Goal: Information Seeking & Learning: Learn about a topic

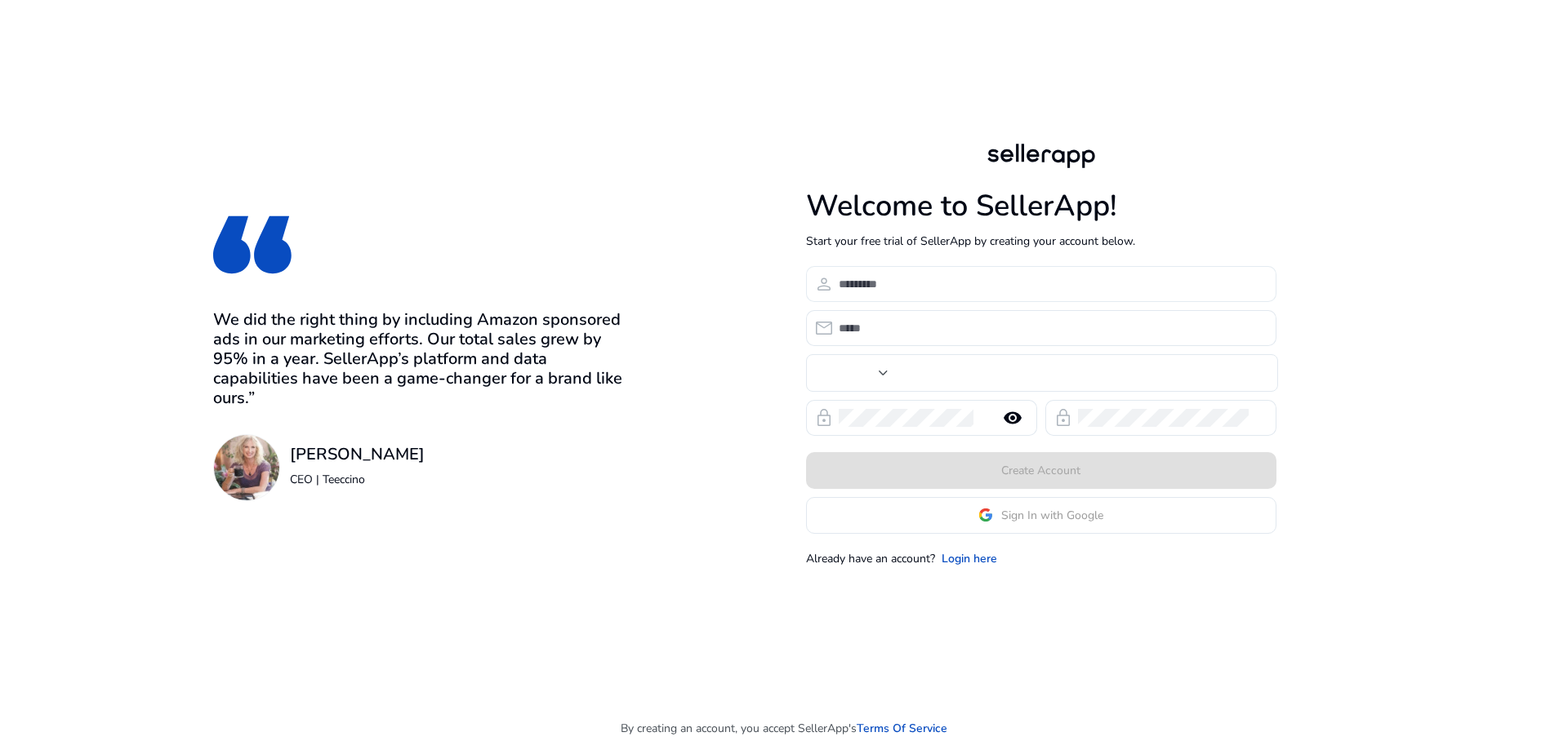
type input "***"
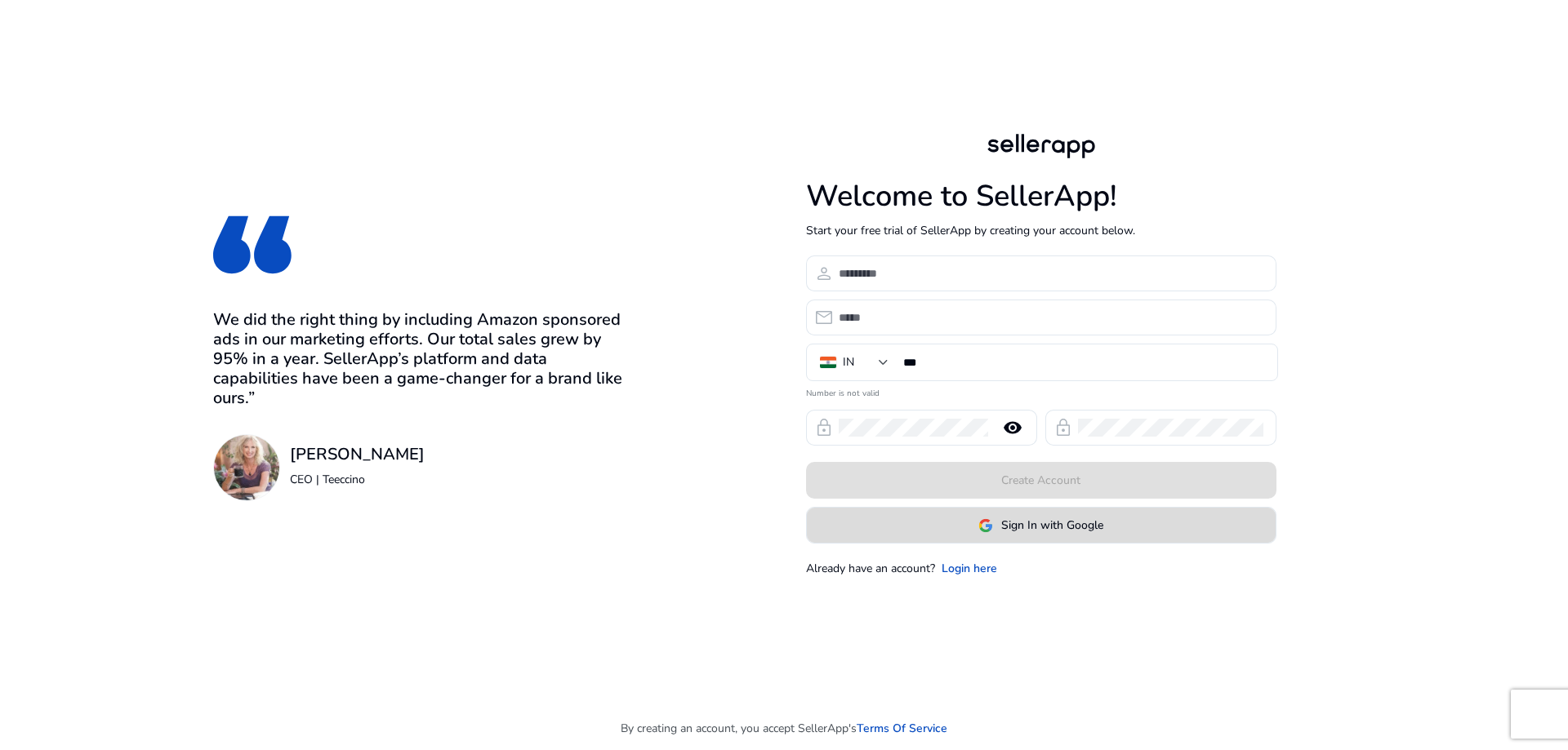
click at [1032, 523] on span "Sign In with Google" at bounding box center [1051, 525] width 102 height 17
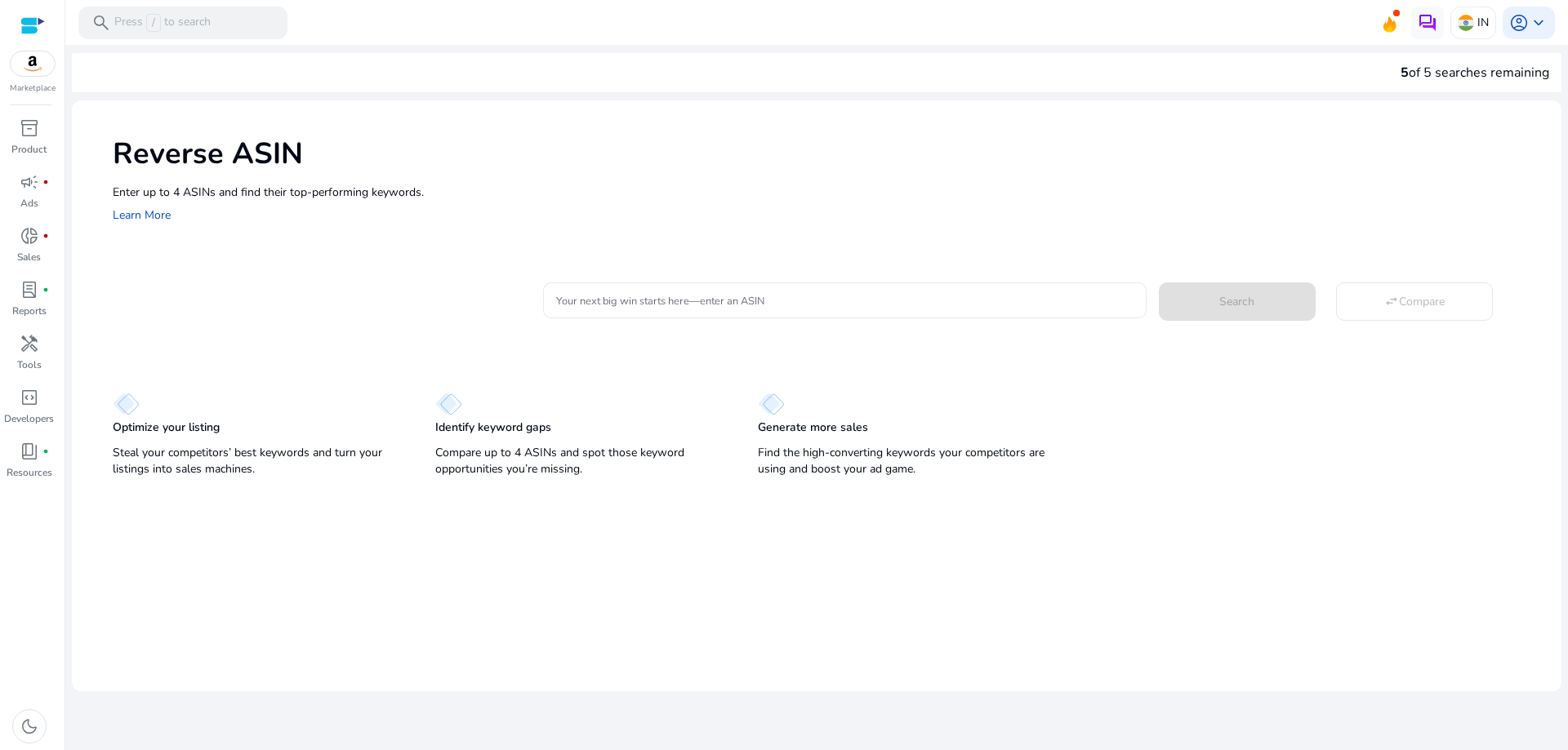
click at [650, 290] on div at bounding box center [844, 300] width 576 height 36
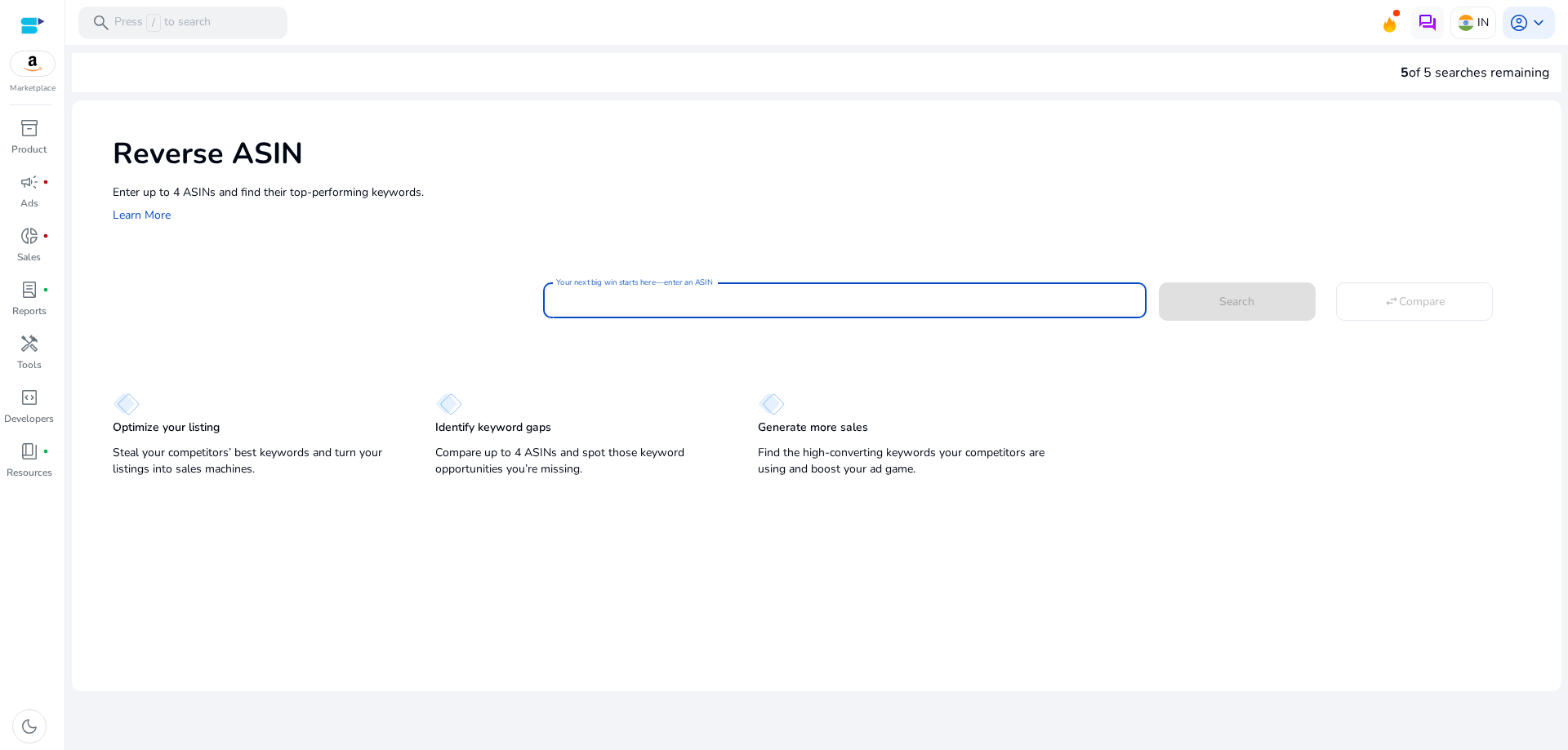
paste input "**********"
type input "**********"
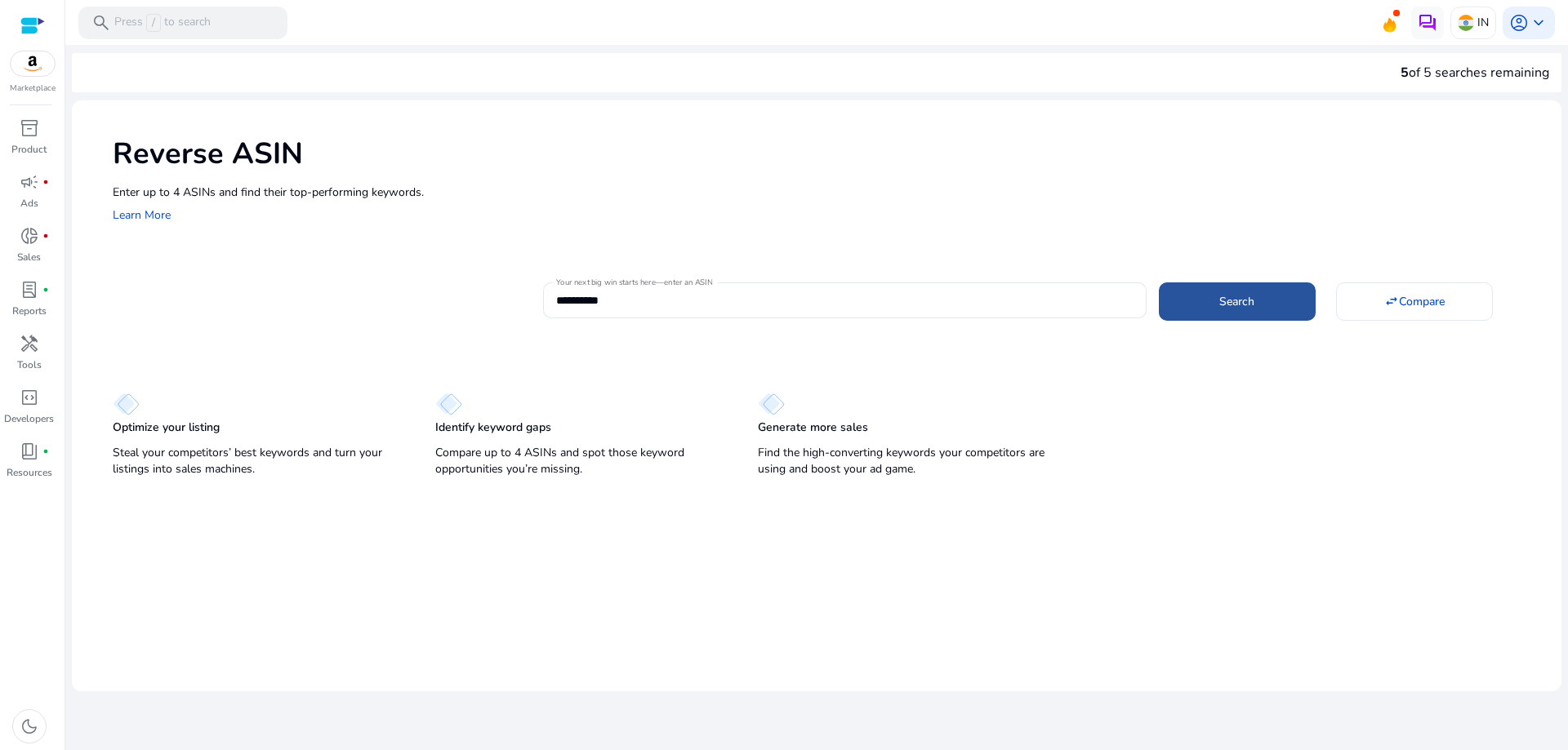
click at [1239, 302] on span "Search" at bounding box center [1236, 301] width 35 height 17
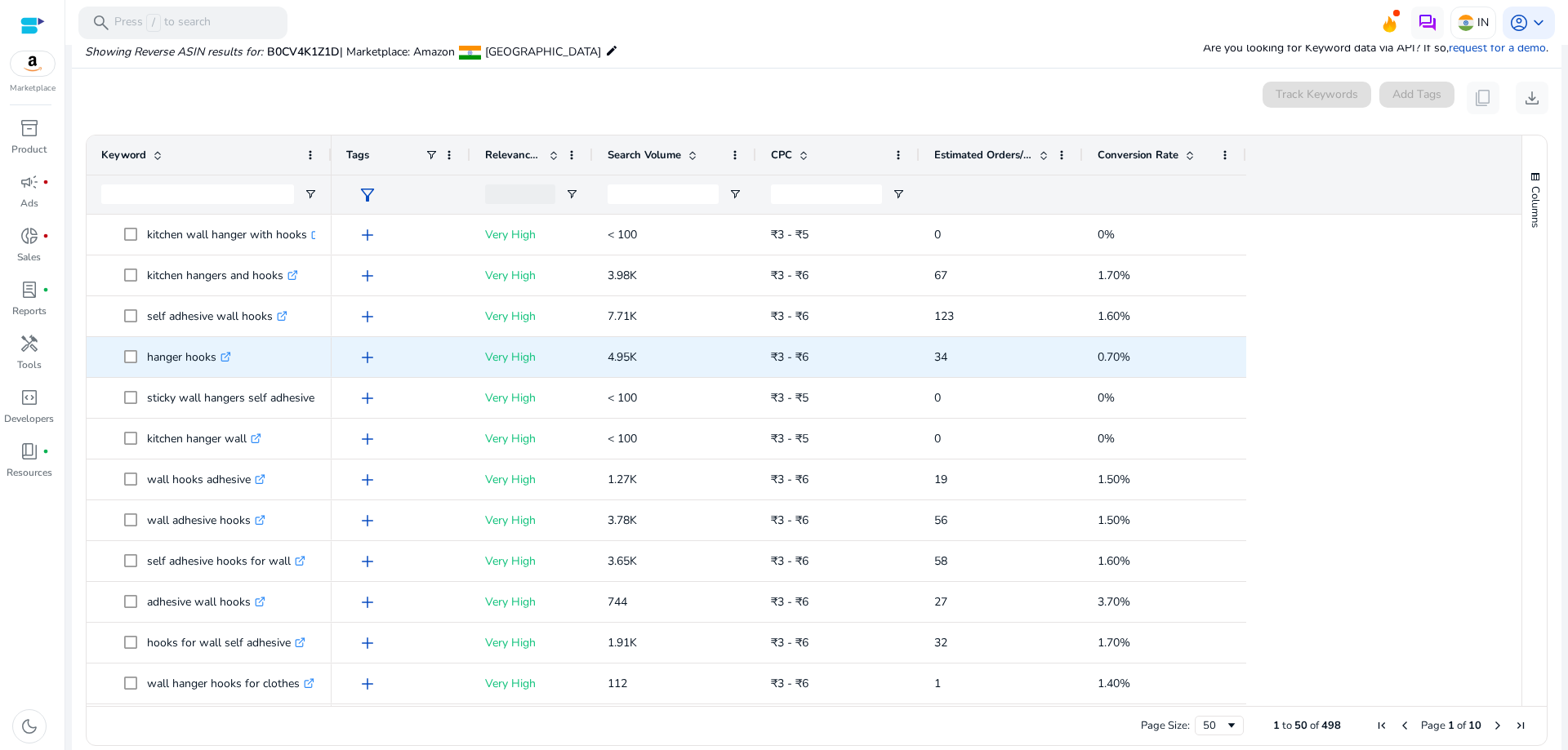
scroll to position [175, 0]
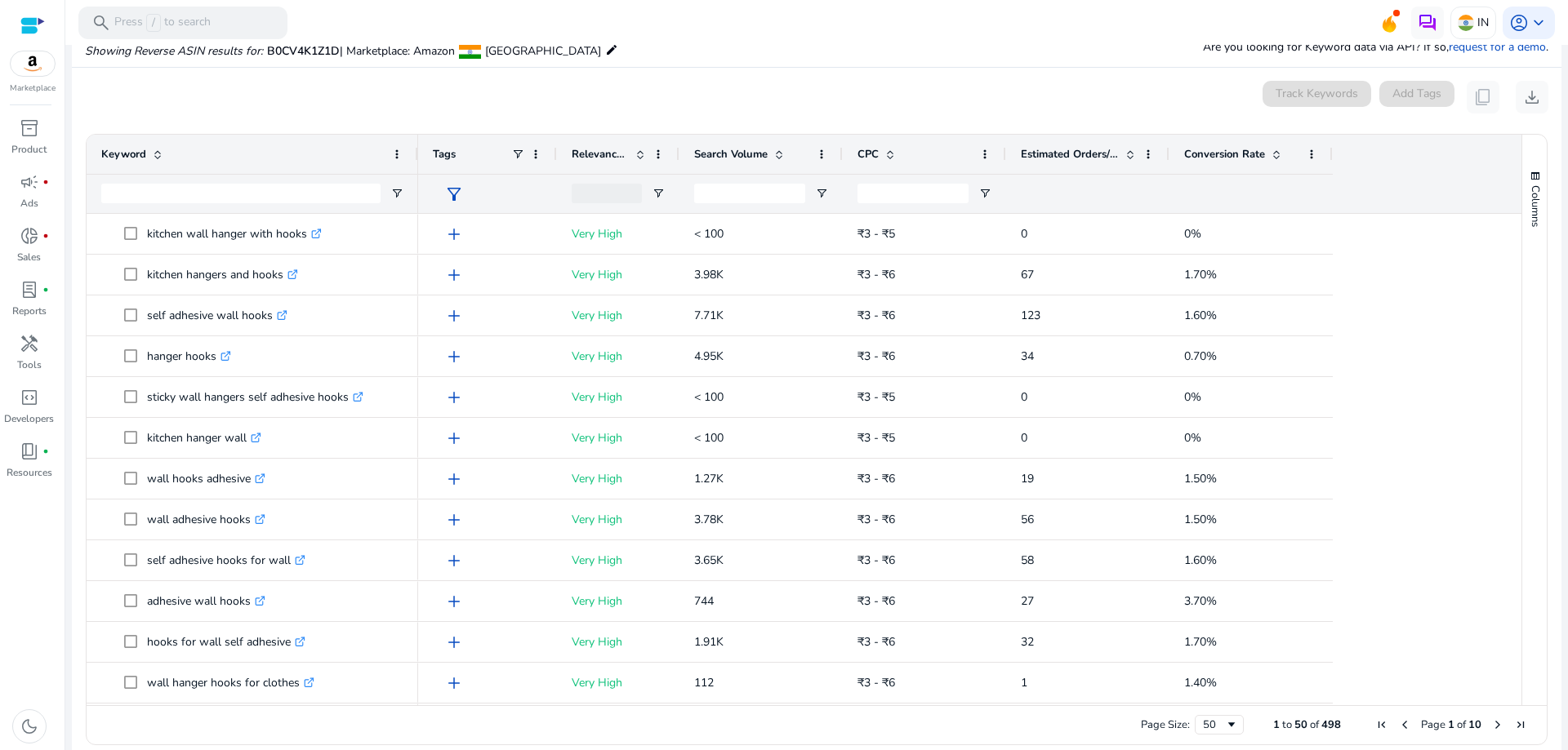
drag, startPoint x: 327, startPoint y: 159, endPoint x: 414, endPoint y: 161, distance: 87.0
click at [414, 161] on div at bounding box center [416, 154] width 6 height 40
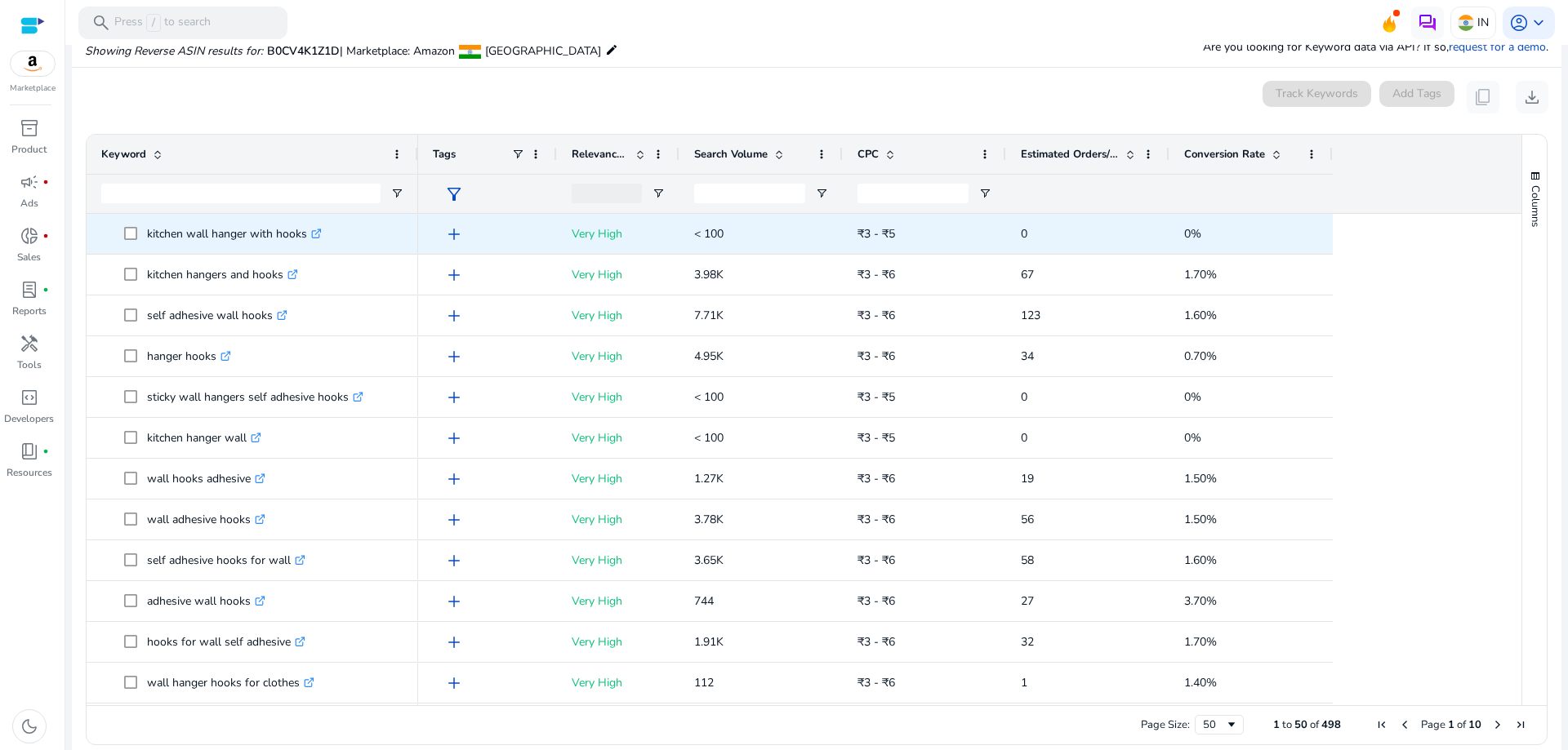
click at [318, 230] on icon ".st0{fill:#2c8af8}" at bounding box center [316, 234] width 11 height 11
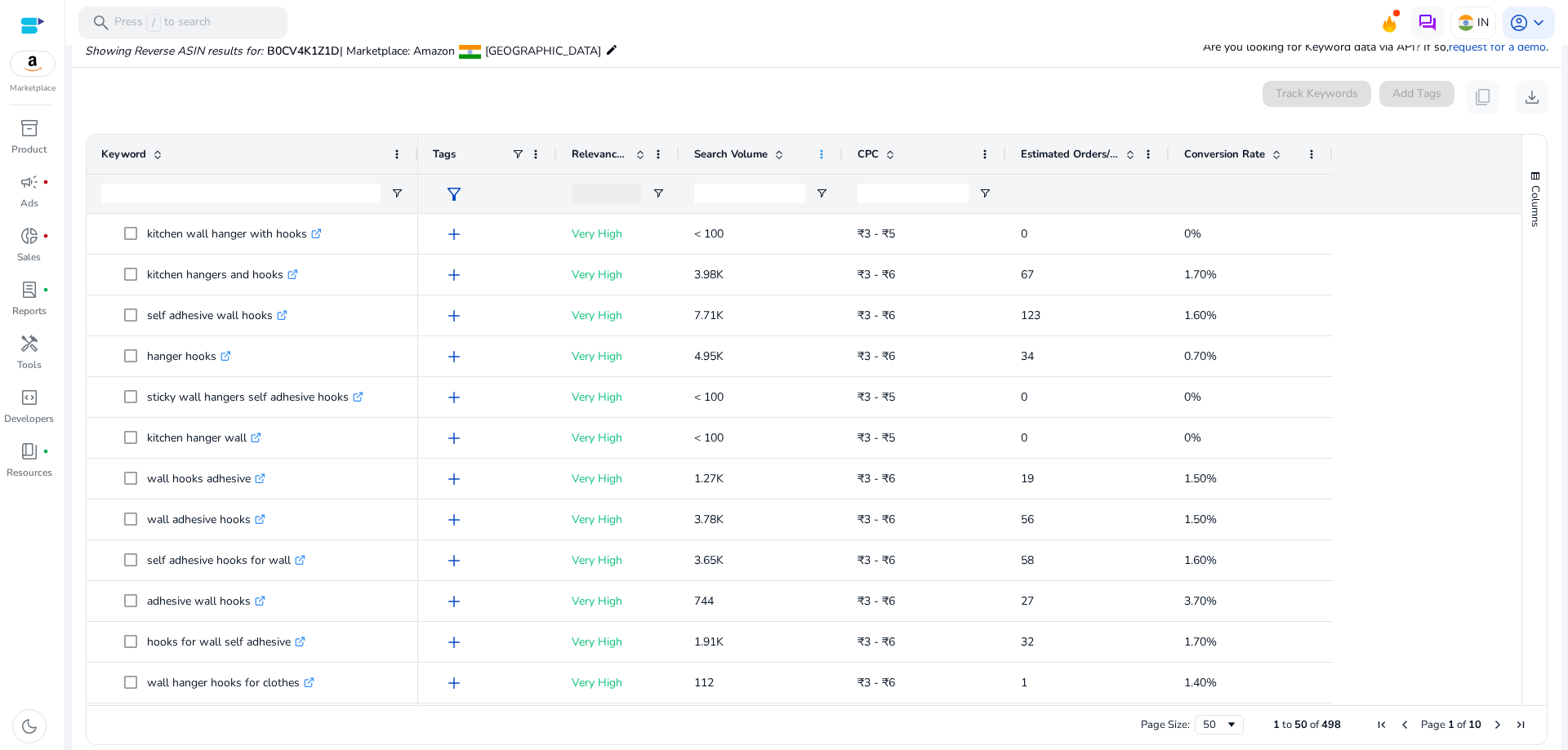
click at [819, 153] on span at bounding box center [822, 154] width 13 height 13
click at [795, 85] on div "0 keyword(s) selected Track Keywords Add Tags content_copy download" at bounding box center [816, 97] width 1463 height 33
click at [780, 155] on span at bounding box center [778, 154] width 13 height 13
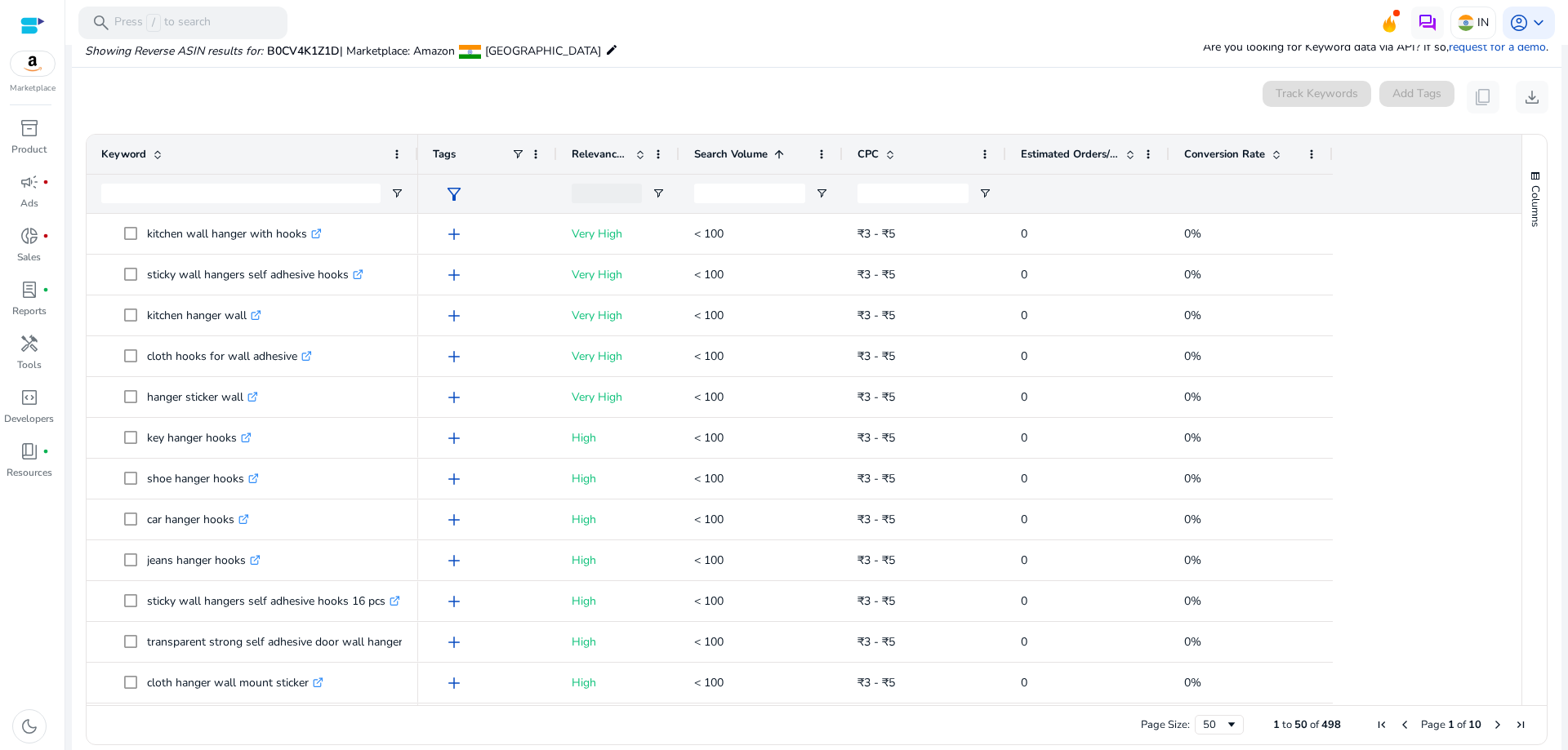
click at [779, 155] on span at bounding box center [778, 154] width 13 height 13
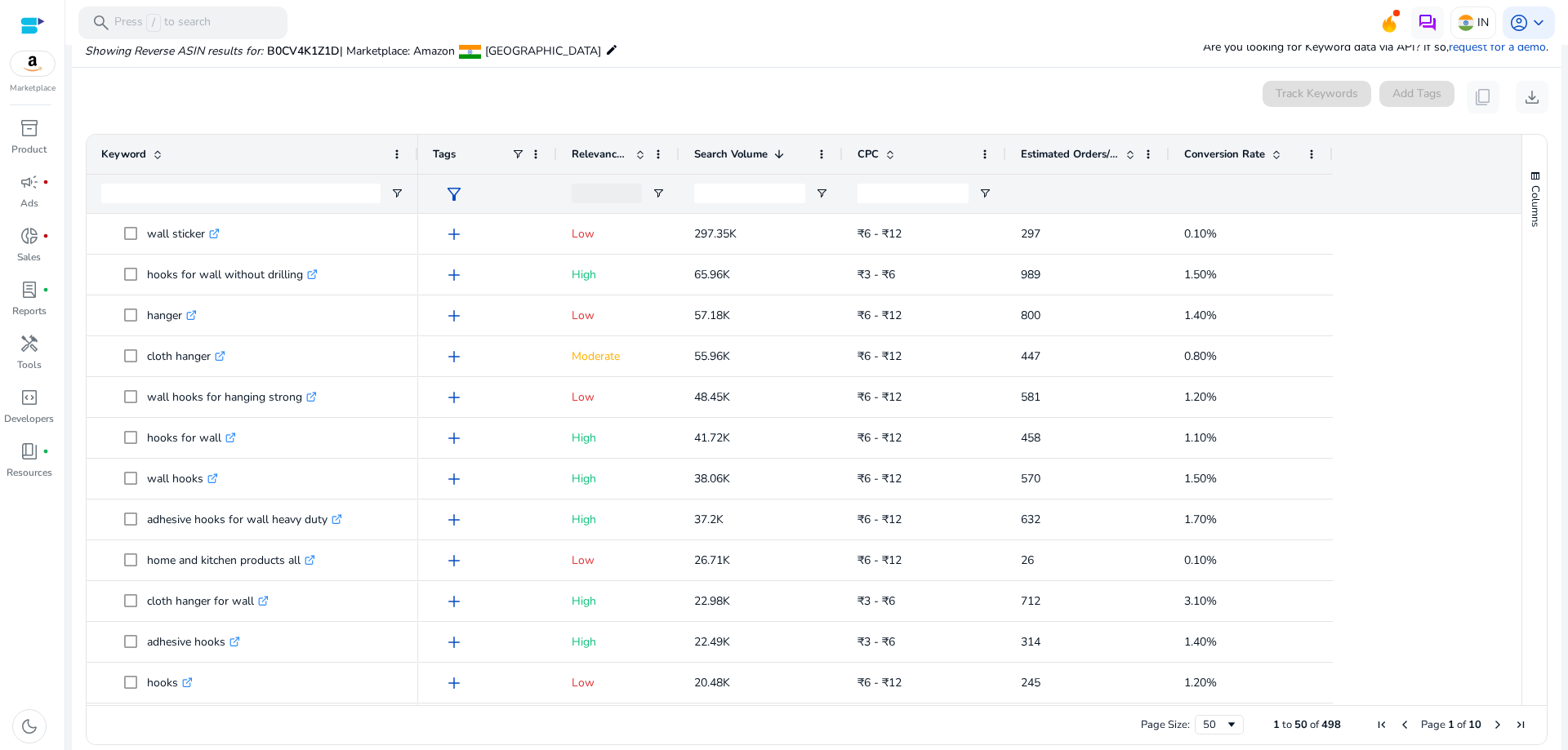
click at [779, 155] on span at bounding box center [778, 154] width 13 height 13
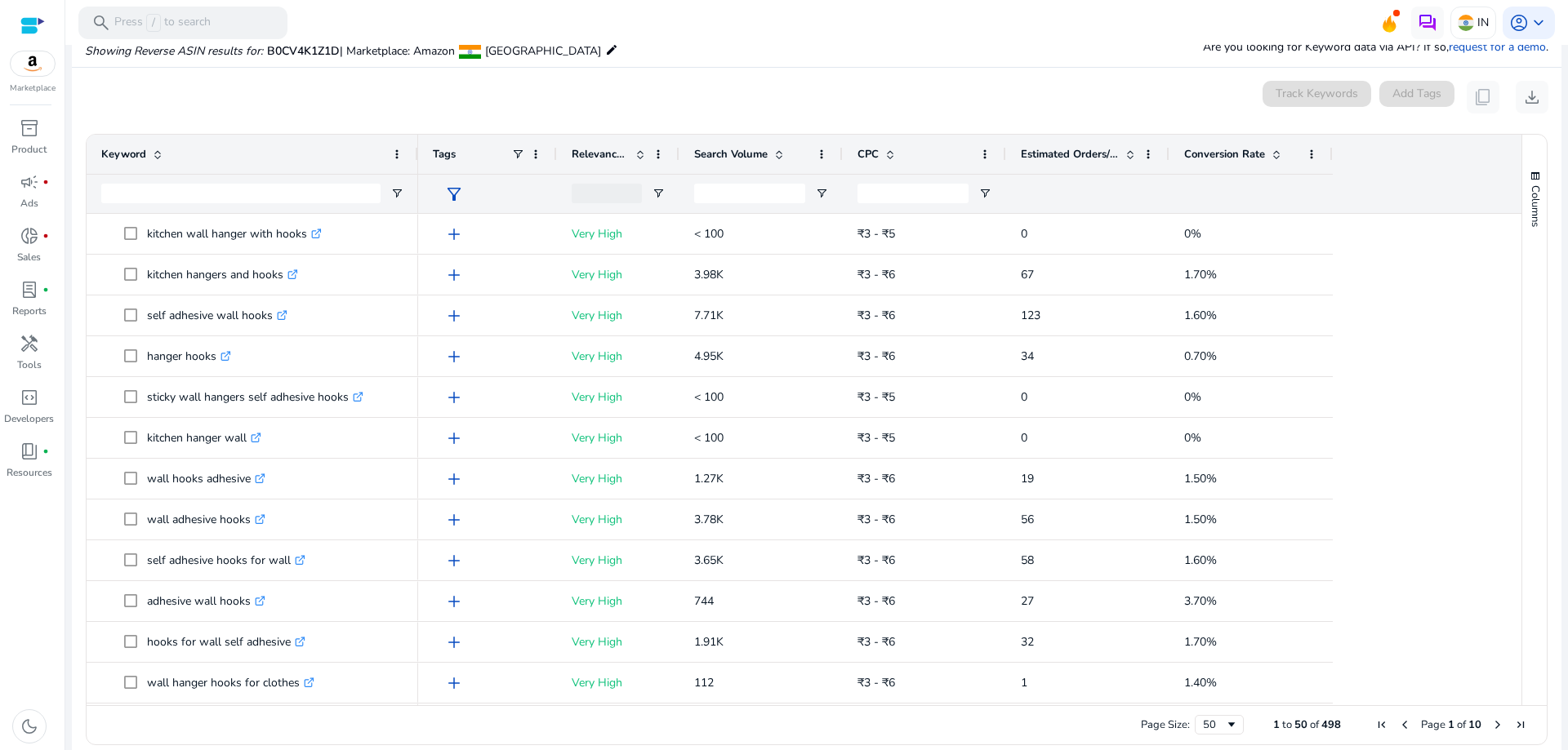
click at [775, 157] on span at bounding box center [778, 154] width 13 height 13
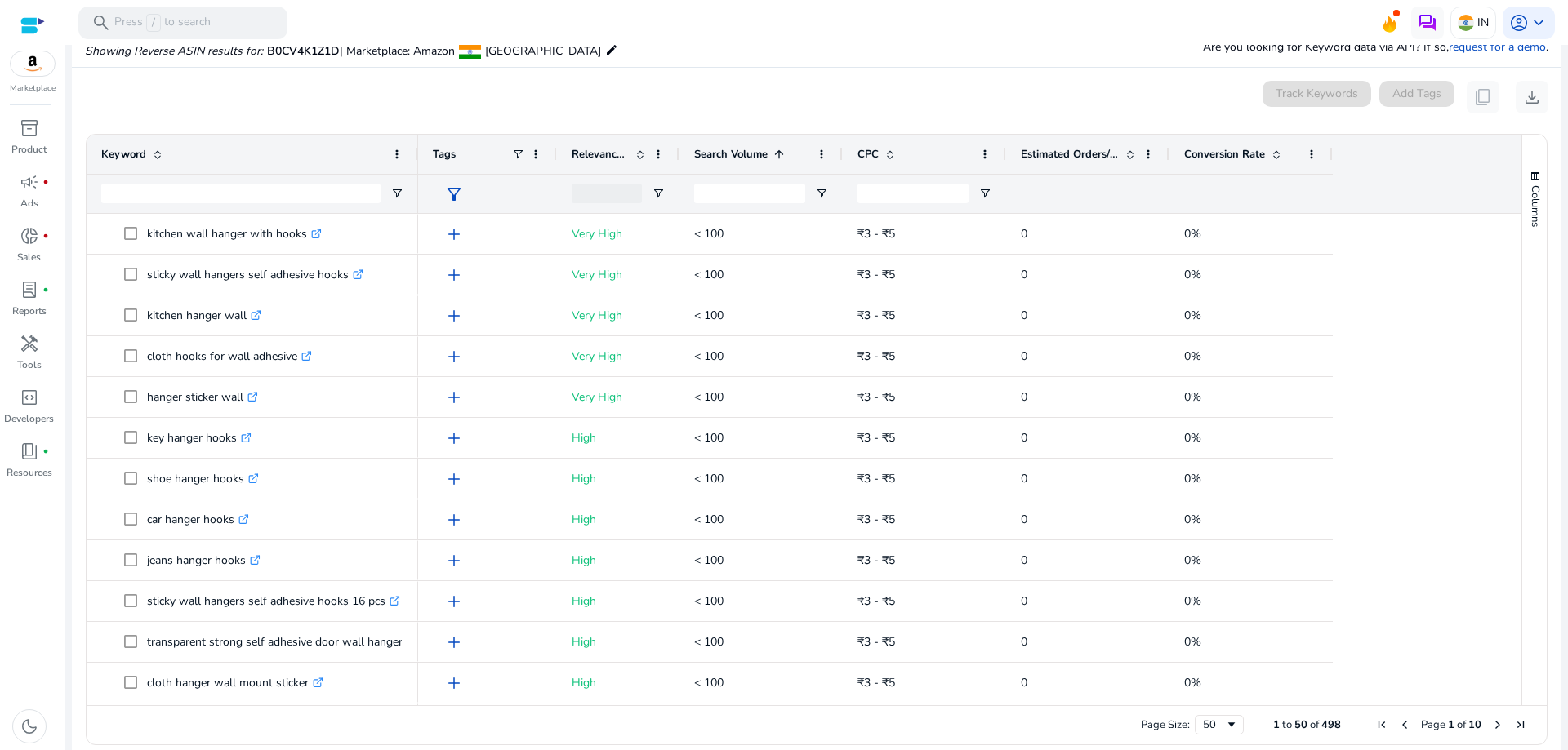
click at [775, 157] on span at bounding box center [778, 154] width 13 height 13
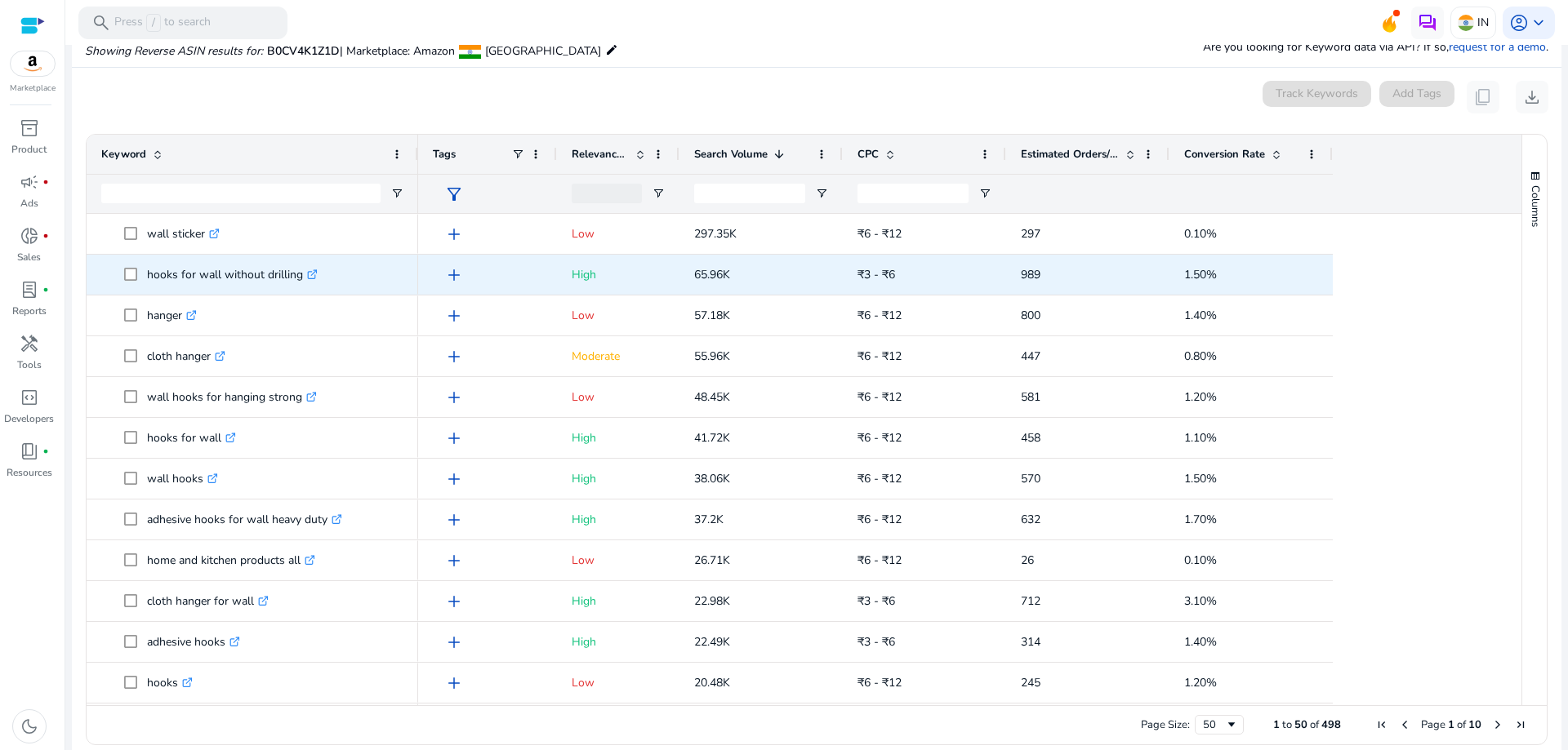
click at [311, 271] on icon at bounding box center [312, 275] width 8 height 8
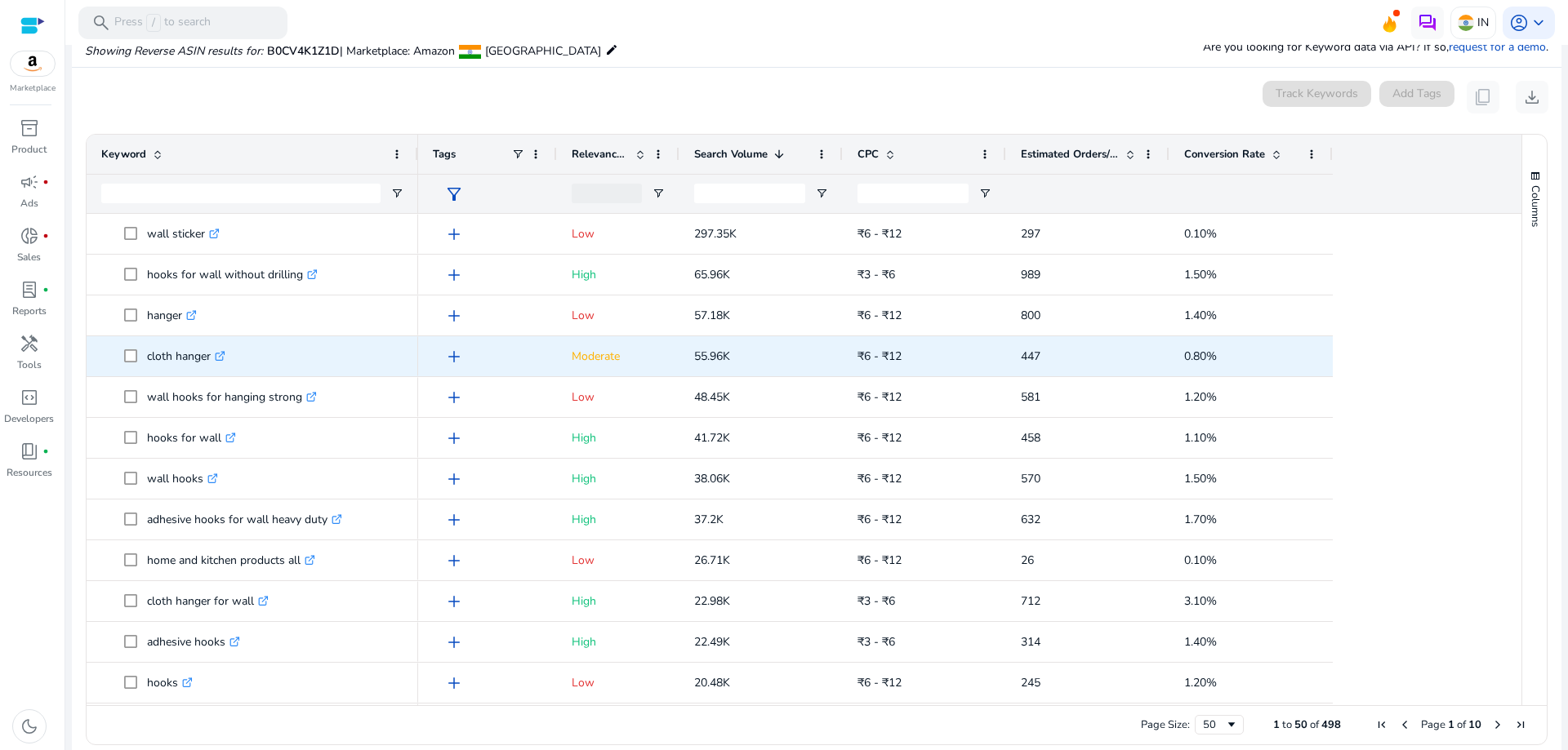
click at [222, 355] on icon ".st0{fill:#2c8af8}" at bounding box center [221, 357] width 11 height 11
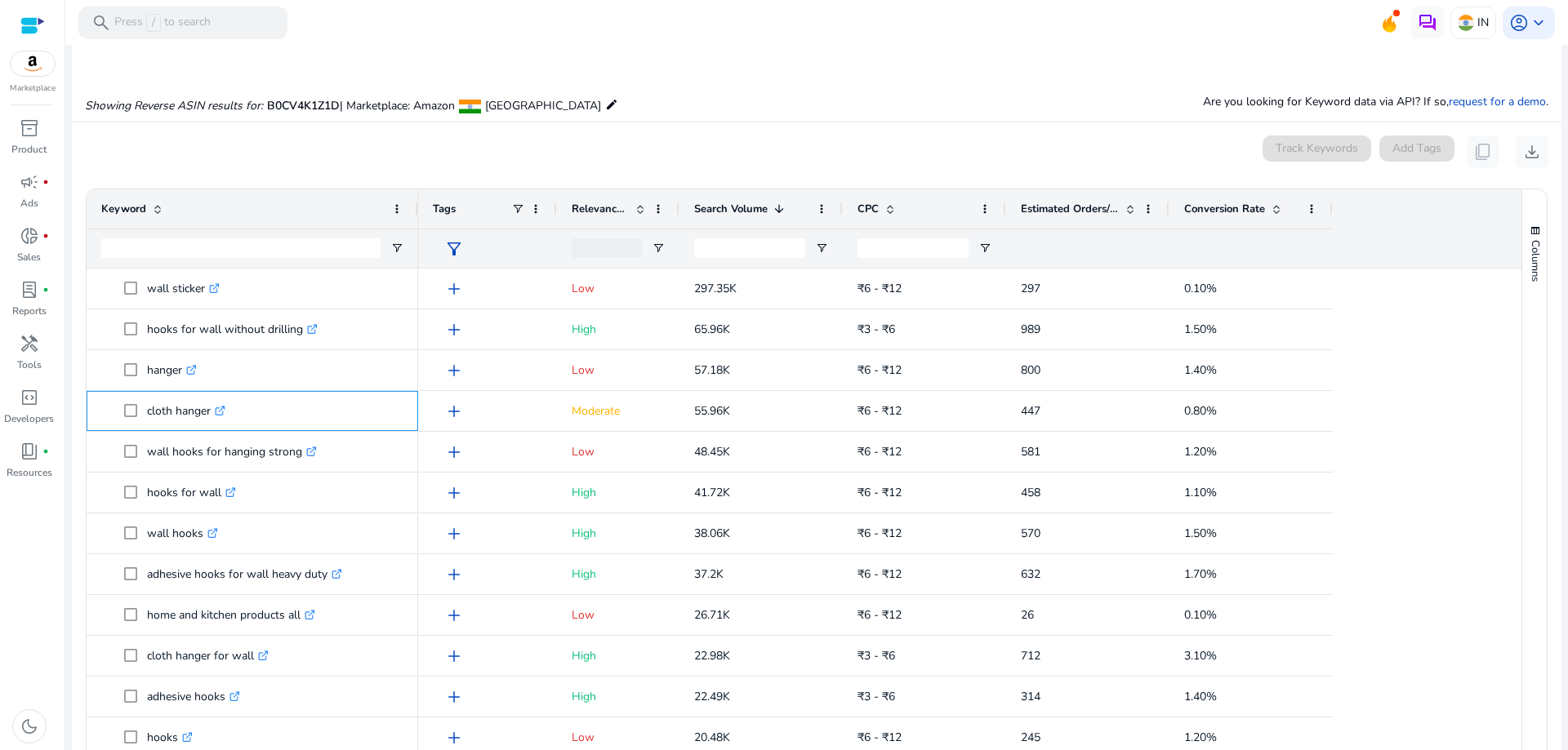
scroll to position [119, 0]
